Goal: Information Seeking & Learning: Compare options

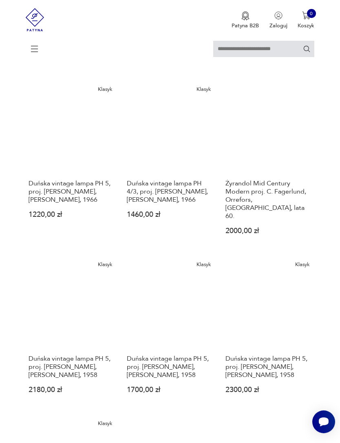
scroll to position [835, 0]
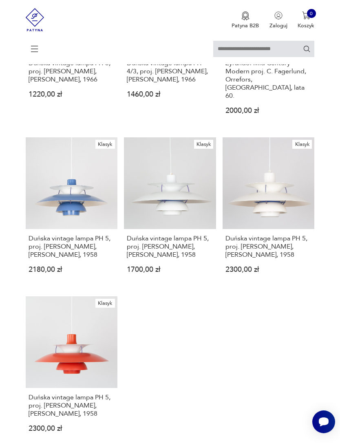
click at [68, 210] on link "Klasyk Duńska vintage lampa PH 5, proj. [PERSON_NAME], [PERSON_NAME], 1958 2180…" at bounding box center [72, 211] width 92 height 148
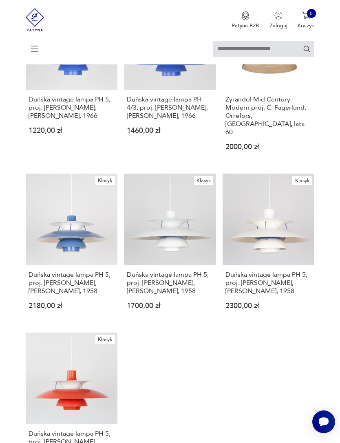
scroll to position [892, 0]
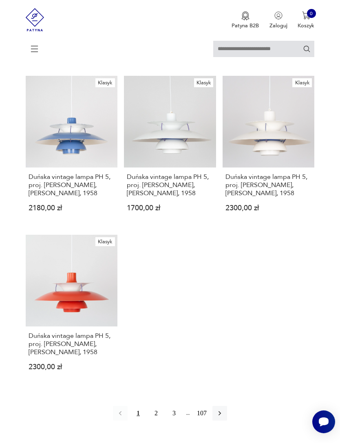
click at [85, 305] on link "Klasyk Duńska vintage lampa PH 5, proj. [PERSON_NAME], [PERSON_NAME], 1958 2300…" at bounding box center [72, 309] width 92 height 148
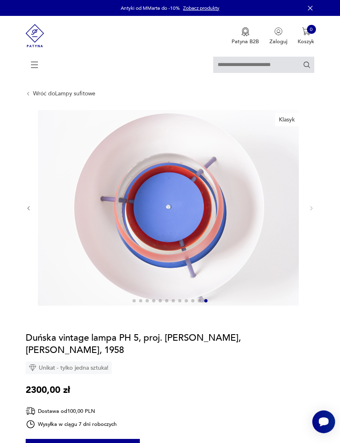
click at [33, 62] on icon at bounding box center [34, 65] width 29 height 29
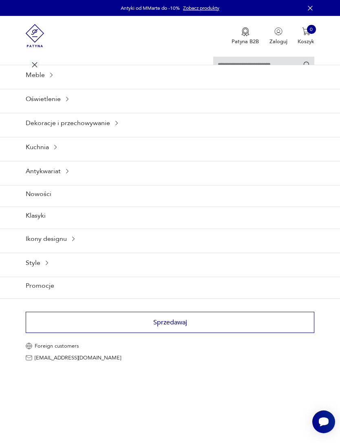
click at [48, 85] on div "Meble" at bounding box center [170, 75] width 340 height 20
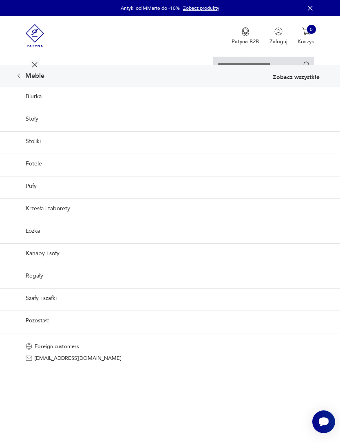
click at [61, 218] on link "Krzesła i taborety" at bounding box center [170, 208] width 340 height 20
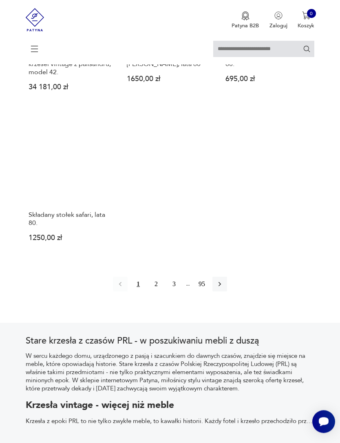
scroll to position [1046, 0]
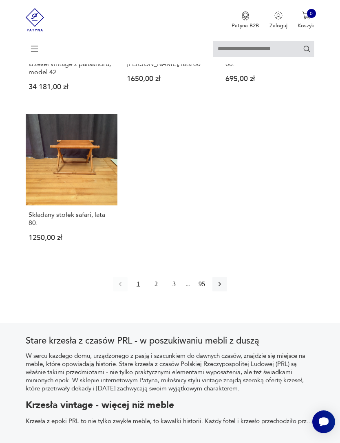
click at [159, 291] on button "2" at bounding box center [156, 284] width 15 height 15
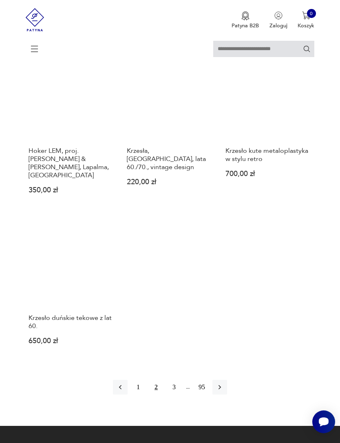
scroll to position [943, 0]
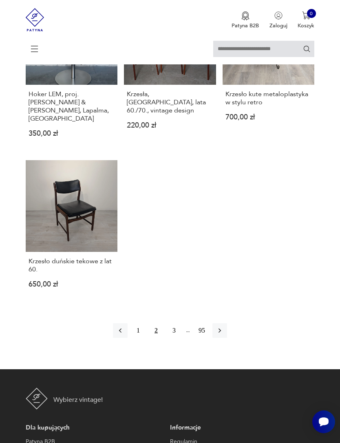
click at [174, 338] on button "3" at bounding box center [174, 330] width 15 height 15
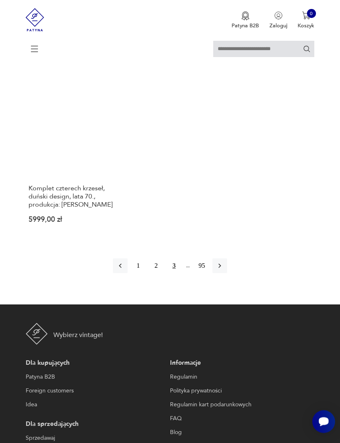
scroll to position [1016, 0]
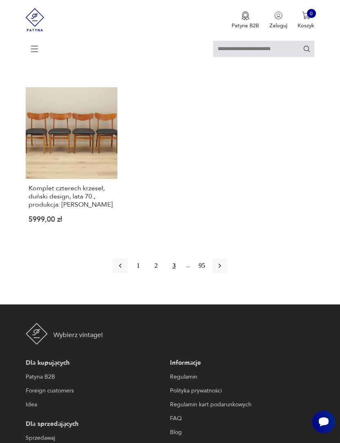
click at [224, 270] on icon "button" at bounding box center [220, 266] width 8 height 8
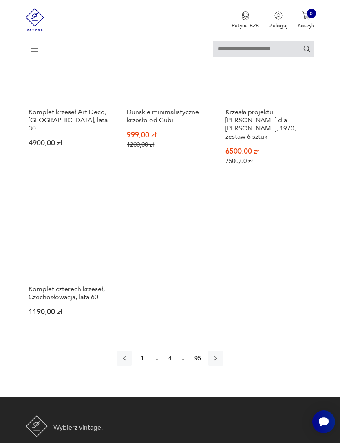
scroll to position [976, 0]
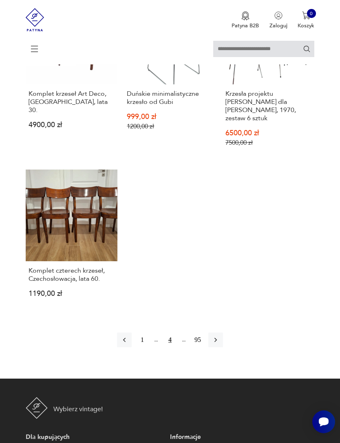
click at [220, 344] on icon "button" at bounding box center [215, 340] width 8 height 8
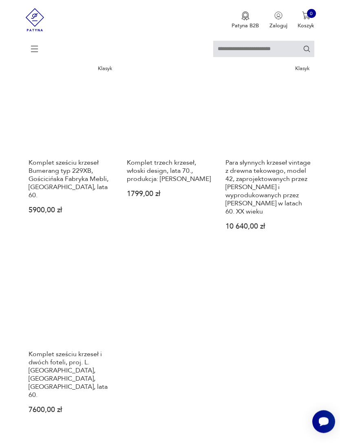
scroll to position [965, 0]
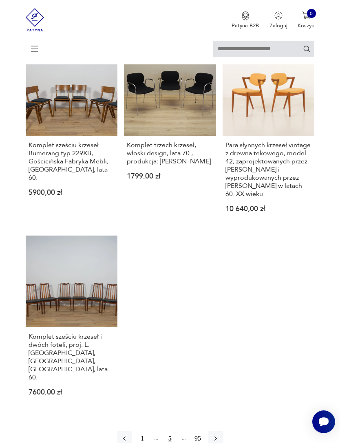
click at [220, 434] on icon "button" at bounding box center [215, 438] width 8 height 8
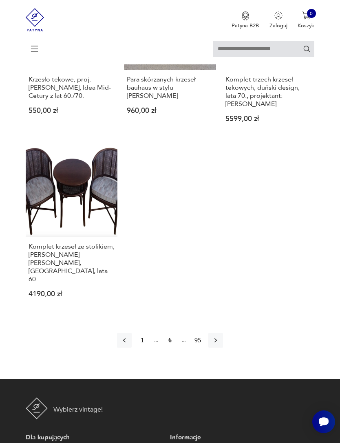
scroll to position [1050, 0]
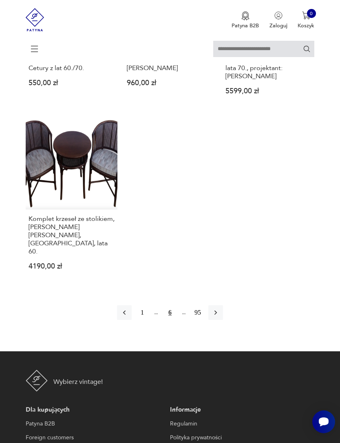
click at [220, 317] on icon "button" at bounding box center [215, 312] width 8 height 8
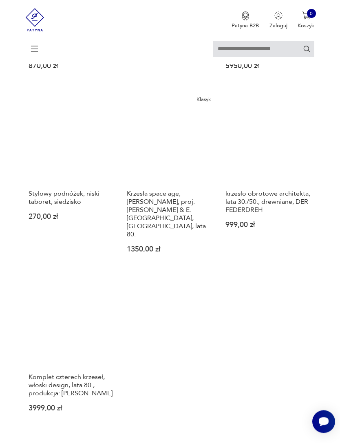
scroll to position [1134, 0]
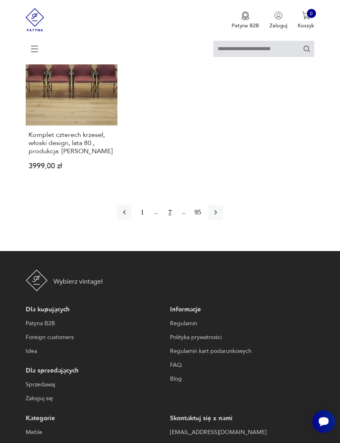
click at [220, 217] on icon "button" at bounding box center [215, 213] width 8 height 8
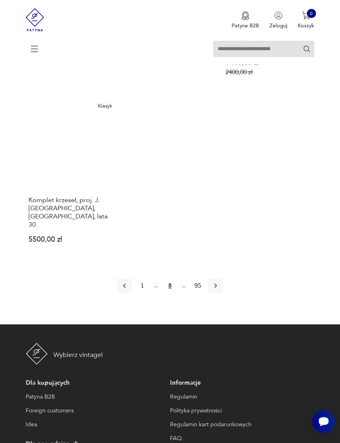
scroll to position [1030, 0]
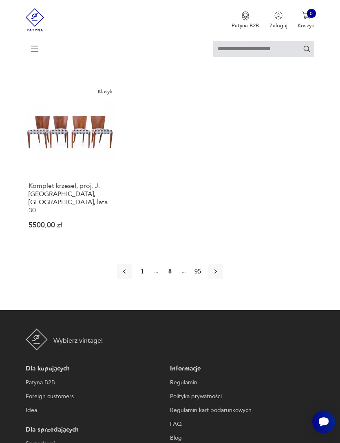
click at [220, 275] on icon "button" at bounding box center [215, 271] width 8 height 8
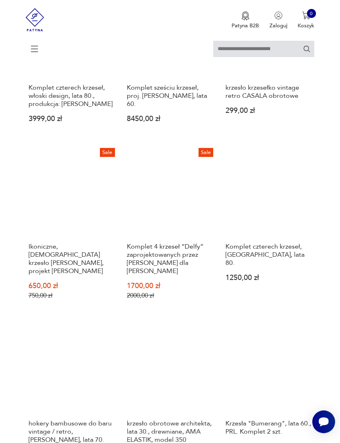
scroll to position [158, 0]
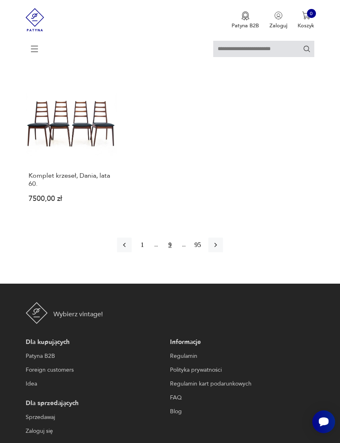
click at [220, 249] on icon "button" at bounding box center [215, 245] width 8 height 8
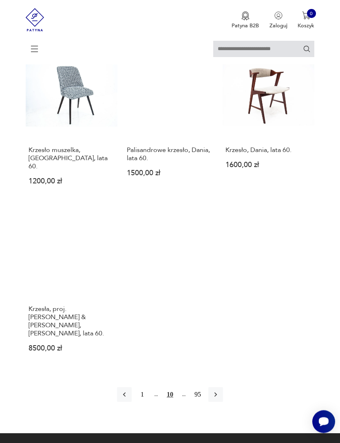
scroll to position [911, 0]
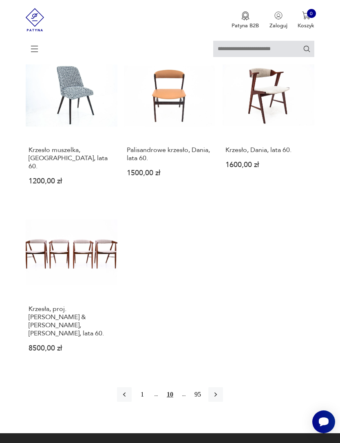
click at [220, 398] on icon "button" at bounding box center [215, 394] width 8 height 8
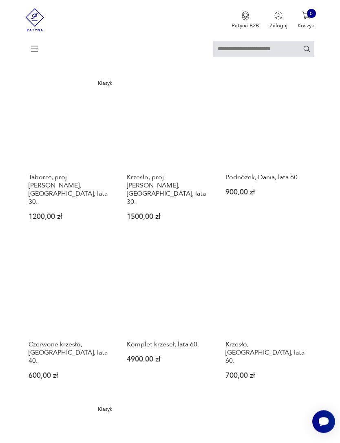
scroll to position [158, 0]
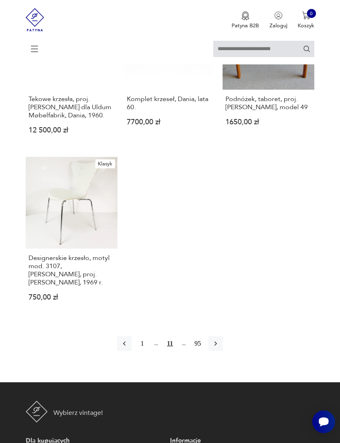
click at [220, 348] on icon "button" at bounding box center [215, 343] width 8 height 8
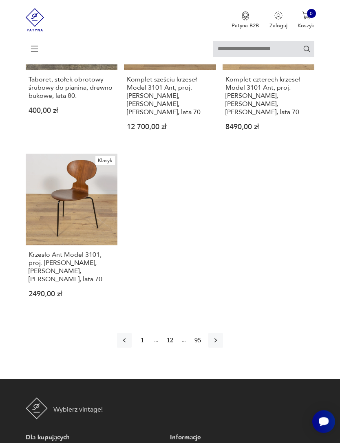
scroll to position [1015, 0]
click at [220, 344] on icon "button" at bounding box center [215, 340] width 8 height 8
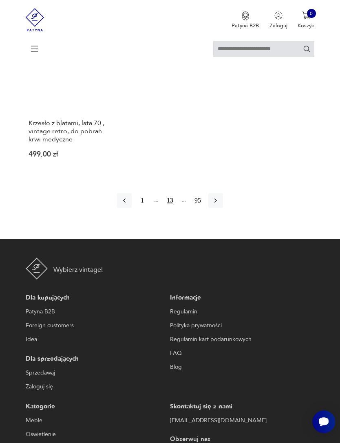
scroll to position [1120, 0]
